Goal: Information Seeking & Learning: Check status

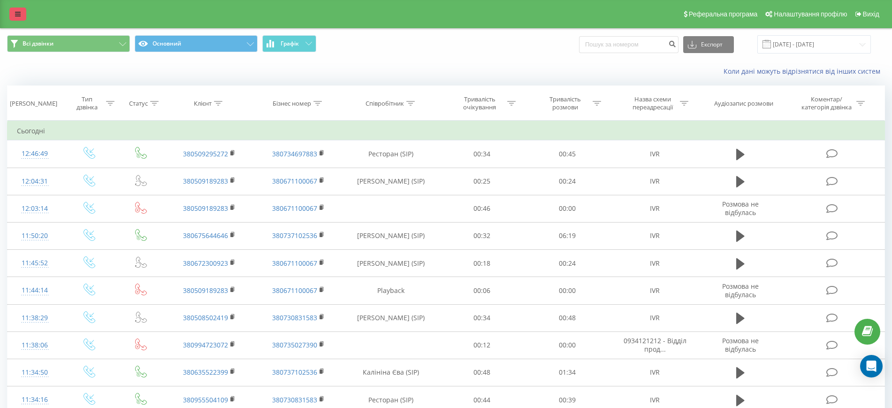
click at [25, 9] on link at bounding box center [17, 14] width 17 height 13
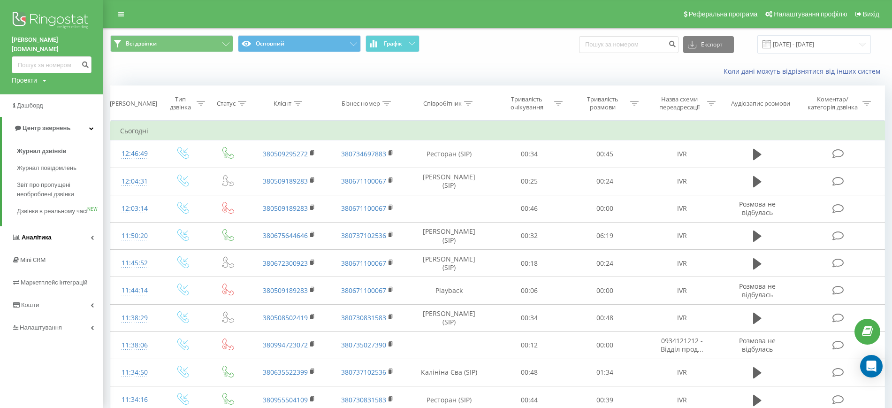
click at [70, 236] on link "Аналiтика" at bounding box center [51, 237] width 103 height 23
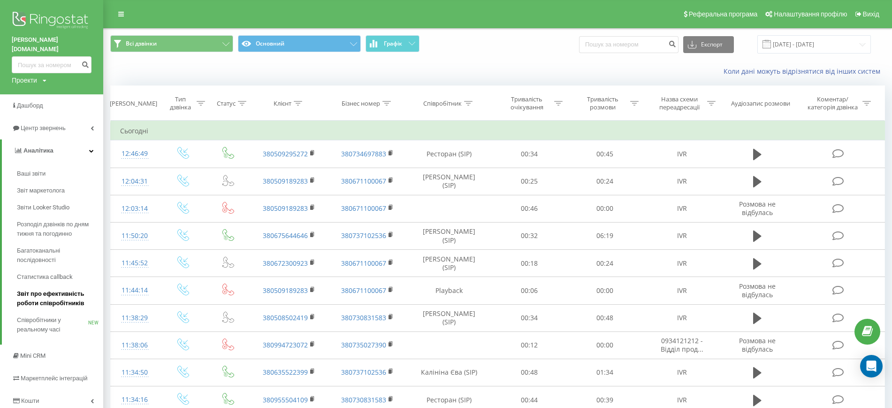
click at [66, 292] on span "Звіт про ефективність роботи співробітників" at bounding box center [58, 298] width 82 height 19
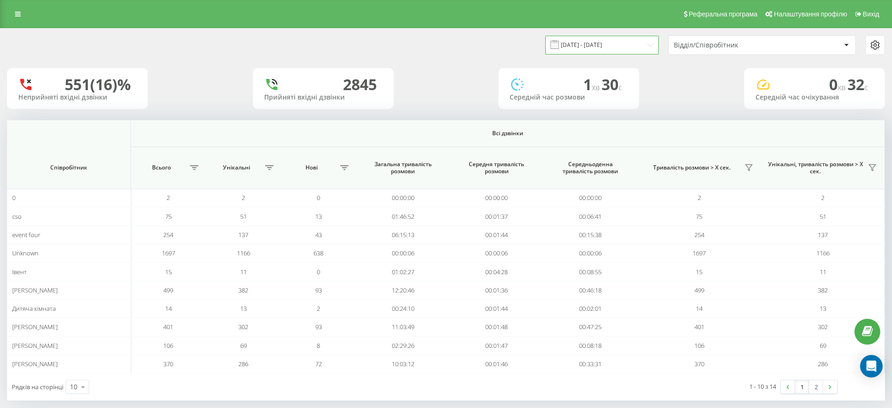
click at [602, 41] on input "20.08.2025 - 20.09.2025" at bounding box center [602, 45] width 114 height 18
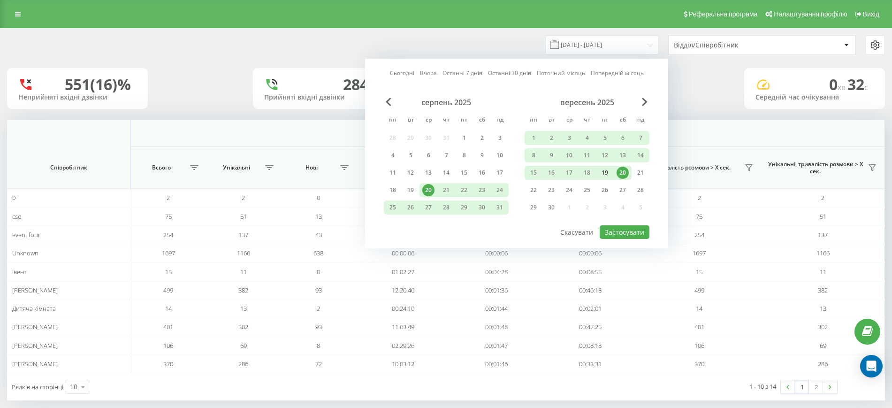
click at [605, 174] on div "19" at bounding box center [605, 173] width 12 height 12
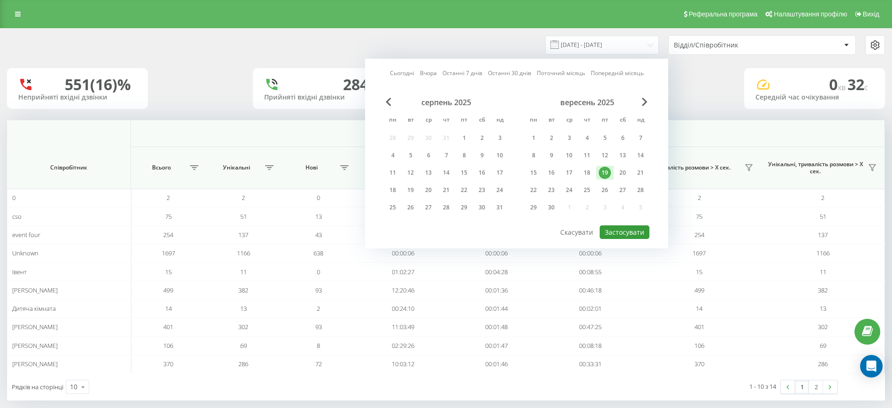
click at [623, 228] on button "Застосувати" at bounding box center [625, 232] width 50 height 14
type input "19.09.2025 - 19.09.2025"
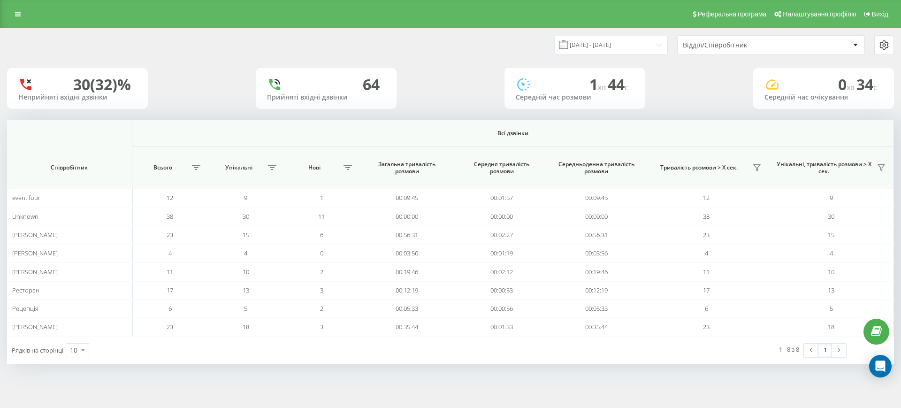
click at [709, 38] on div "Відділ/Співробітник" at bounding box center [771, 45] width 187 height 19
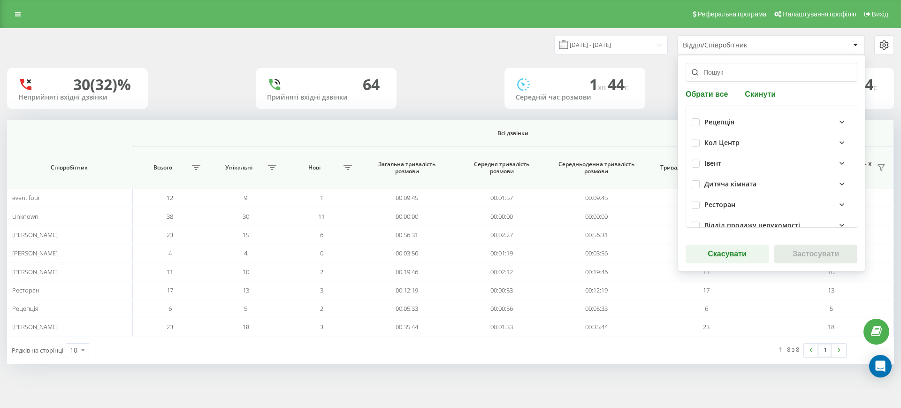
click at [710, 44] on div "Відділ/Співробітник" at bounding box center [739, 45] width 112 height 8
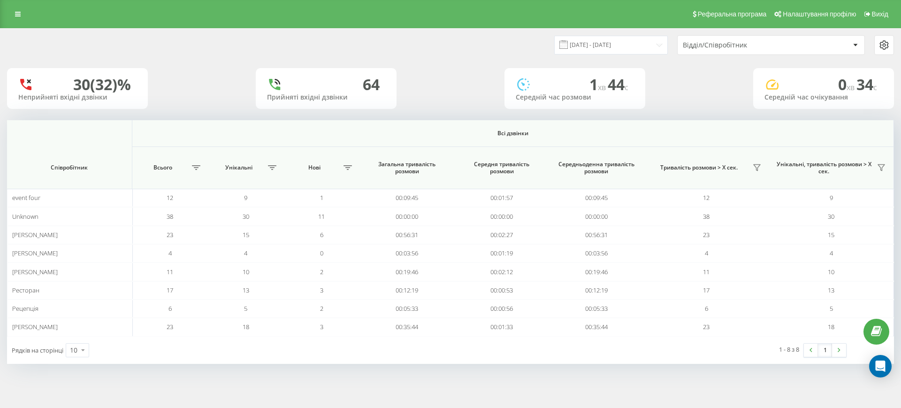
click at [713, 47] on div "Відділ/Співробітник" at bounding box center [739, 45] width 112 height 8
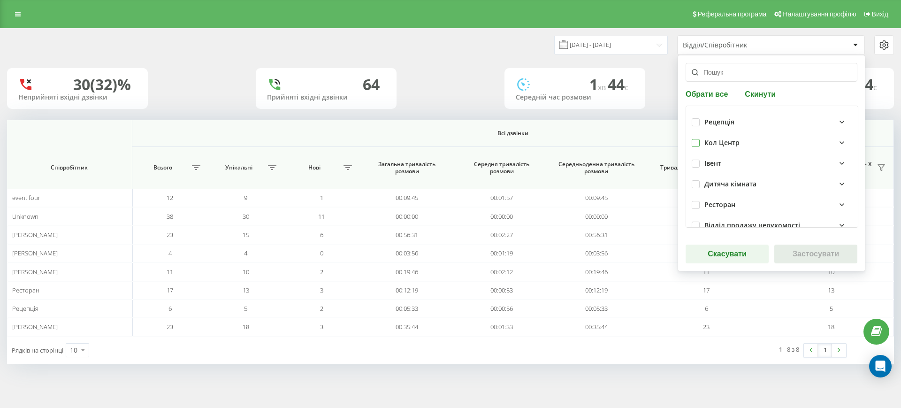
drag, startPoint x: 694, startPoint y: 145, endPoint x: 712, endPoint y: 153, distance: 19.1
click at [696, 139] on label at bounding box center [696, 139] width 8 height 0
checkbox input "true"
click at [789, 252] on button "Застосувати" at bounding box center [815, 253] width 83 height 19
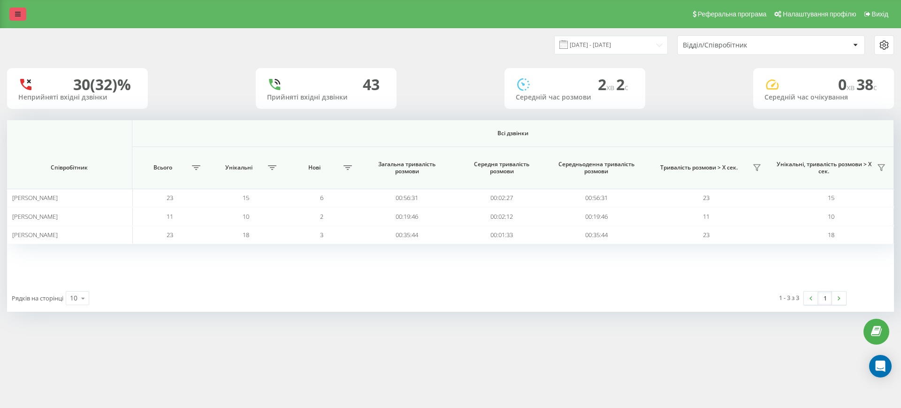
click at [18, 8] on link at bounding box center [17, 14] width 17 height 13
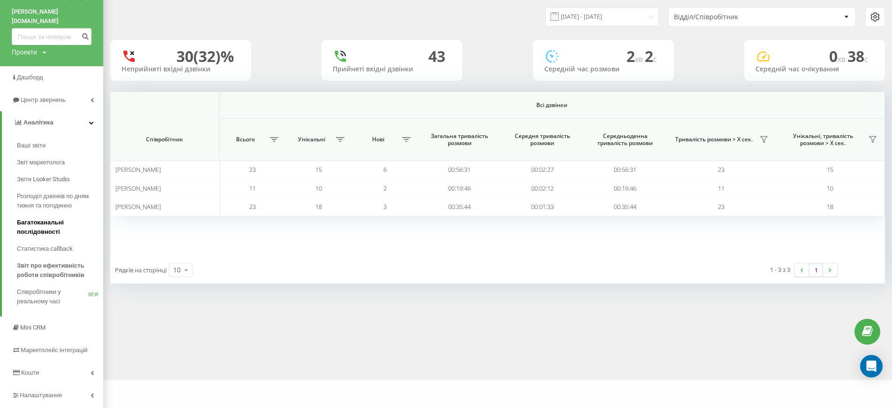
scroll to position [41, 0]
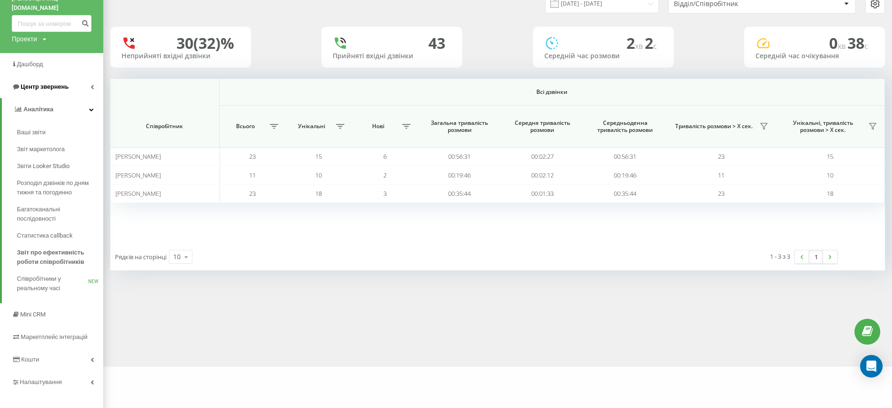
click at [71, 79] on link "Центр звернень" at bounding box center [51, 87] width 103 height 23
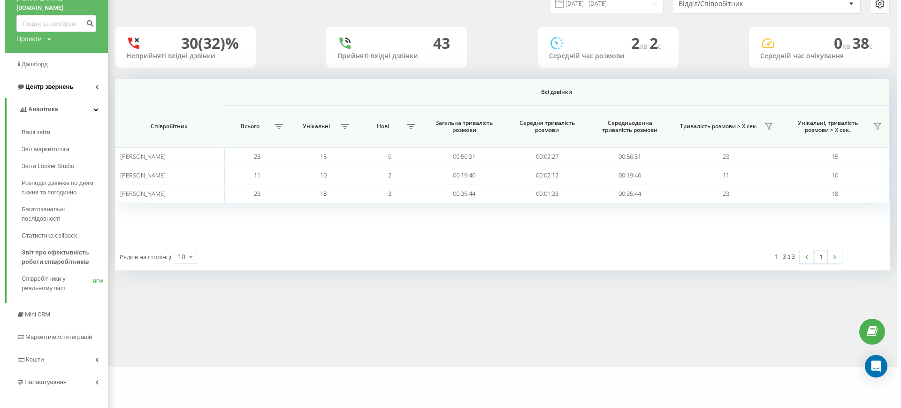
scroll to position [0, 0]
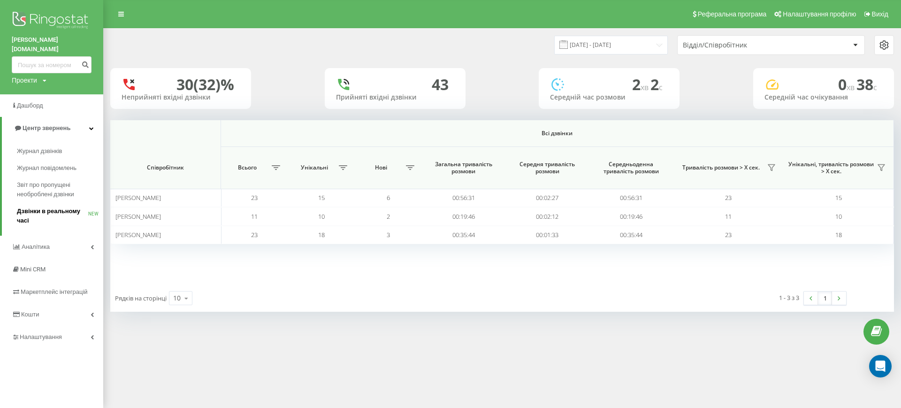
click at [58, 206] on span "Дзвінки в реальному часі" at bounding box center [52, 215] width 71 height 19
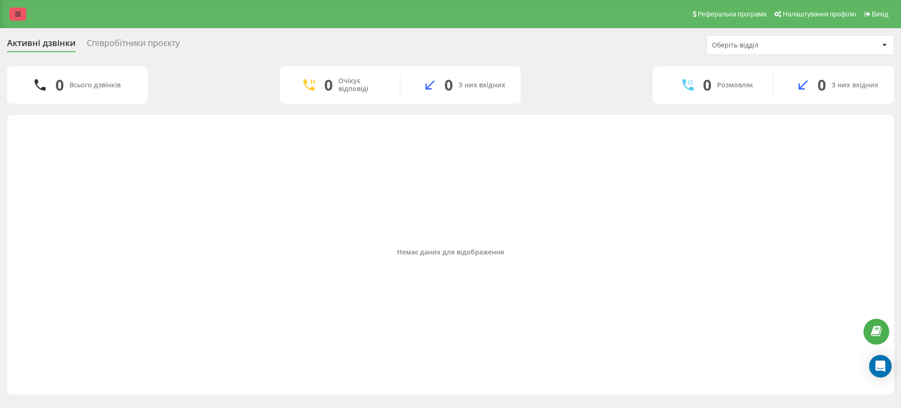
click at [18, 11] on icon at bounding box center [18, 14] width 6 height 7
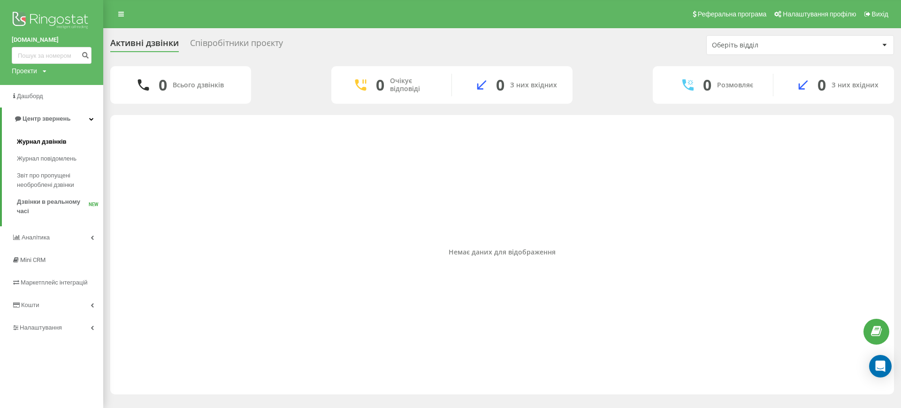
click at [47, 143] on span "Журнал дзвінків" at bounding box center [42, 141] width 50 height 9
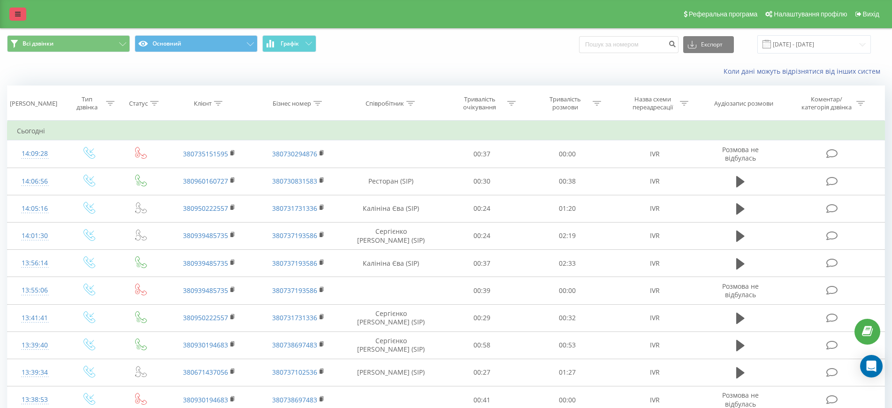
click at [15, 10] on link at bounding box center [17, 14] width 17 height 13
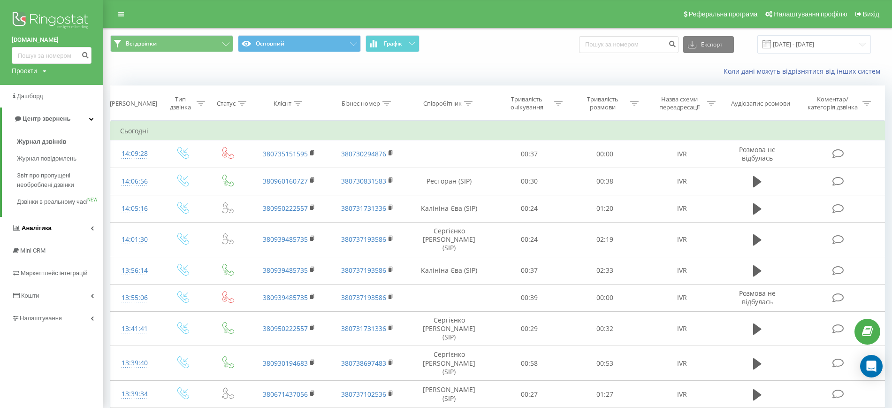
click at [60, 239] on link "Аналiтика" at bounding box center [51, 228] width 103 height 23
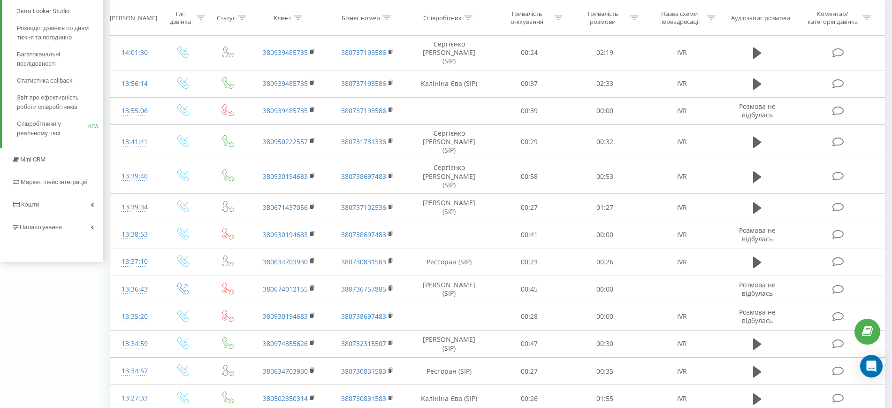
scroll to position [117, 0]
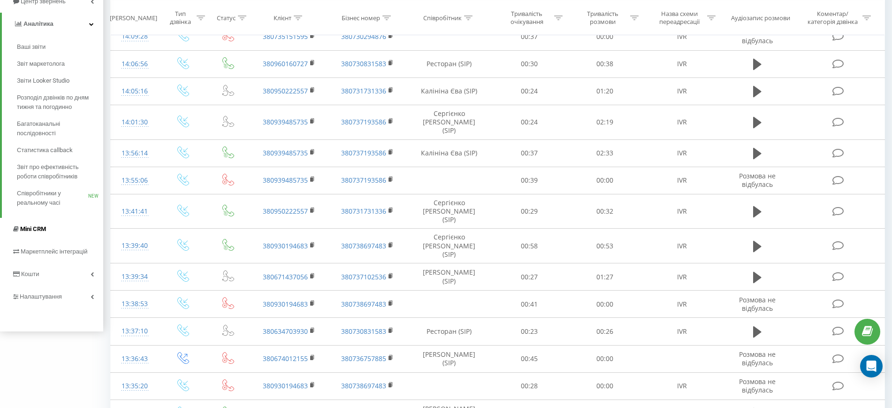
drag, startPoint x: 57, startPoint y: 236, endPoint x: 55, endPoint y: 223, distance: 13.7
click at [55, 223] on link "Mini CRM" at bounding box center [51, 229] width 103 height 23
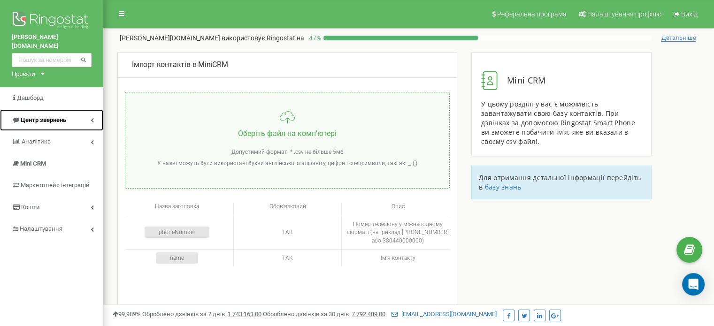
click at [28, 116] on span "Центр звернень" at bounding box center [44, 119] width 46 height 7
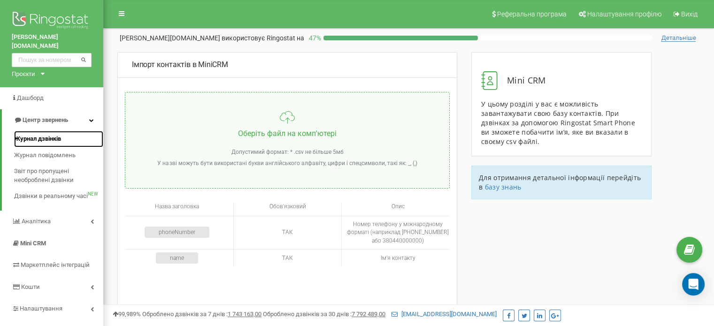
click at [32, 135] on span "Журнал дзвінків" at bounding box center [37, 139] width 47 height 9
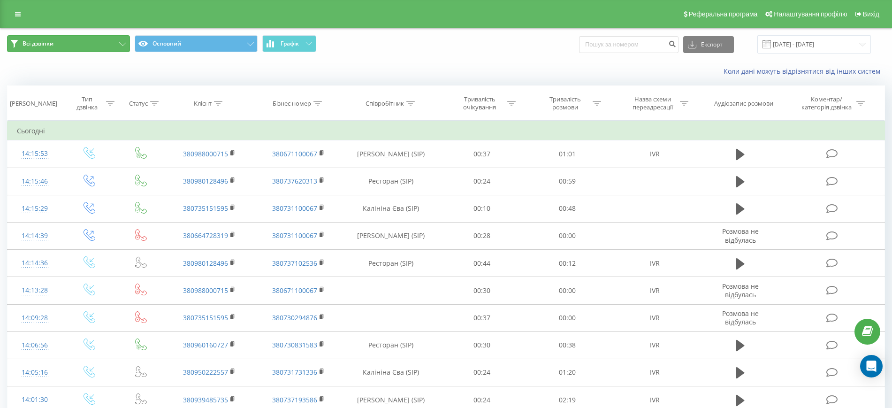
click at [92, 44] on button "Всі дзвінки" at bounding box center [68, 43] width 123 height 17
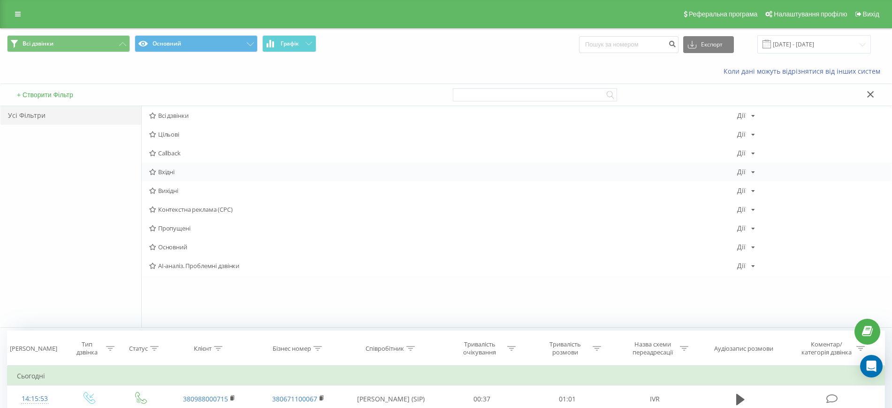
click at [174, 171] on span "Вхідні" at bounding box center [443, 171] width 588 height 7
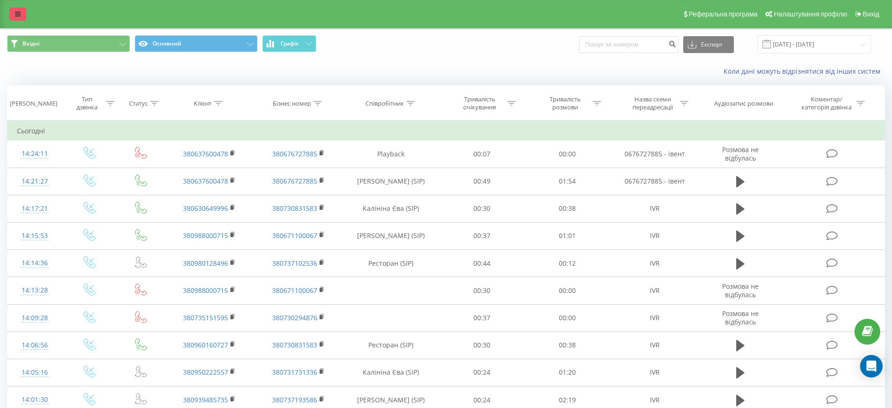
click at [21, 12] on link at bounding box center [17, 14] width 17 height 13
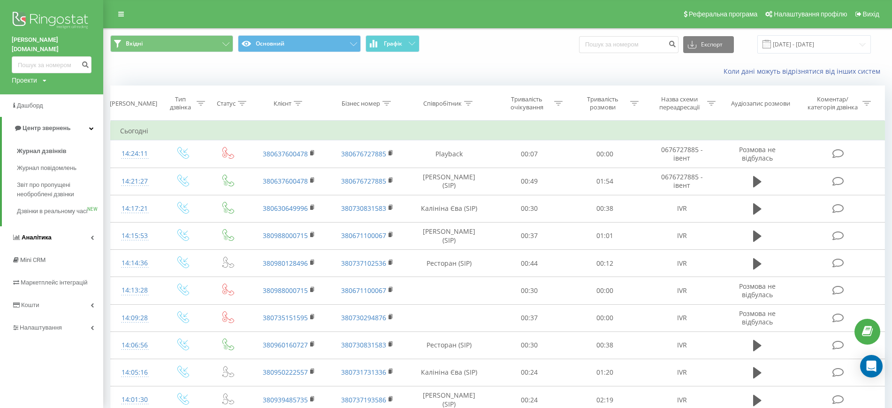
click at [70, 241] on link "Аналiтика" at bounding box center [51, 237] width 103 height 23
